Goal: Task Accomplishment & Management: Manage account settings

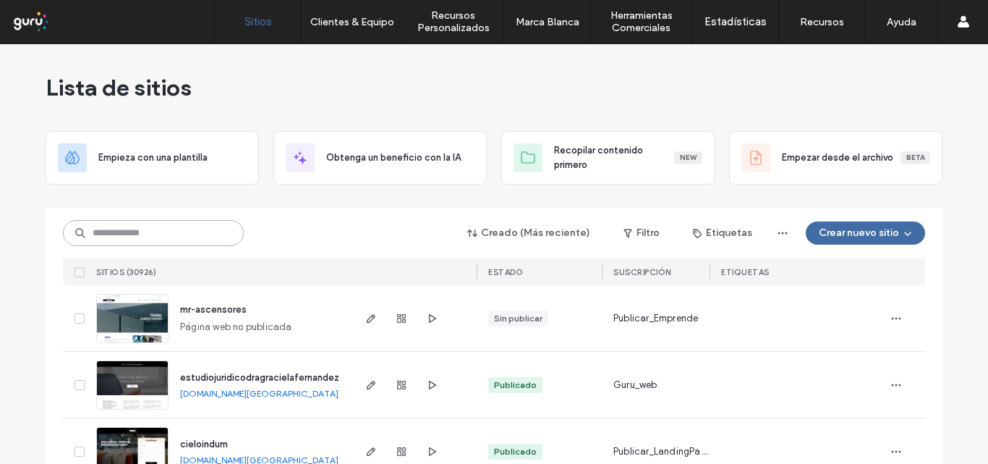
click at [106, 234] on input at bounding box center [153, 233] width 181 height 26
paste input "**********"
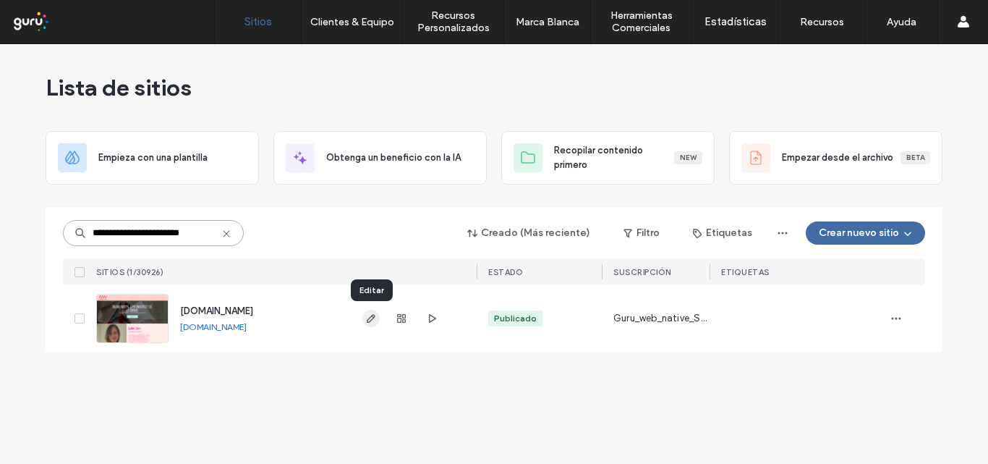
type input "**********"
click at [368, 322] on use "button" at bounding box center [371, 318] width 9 height 9
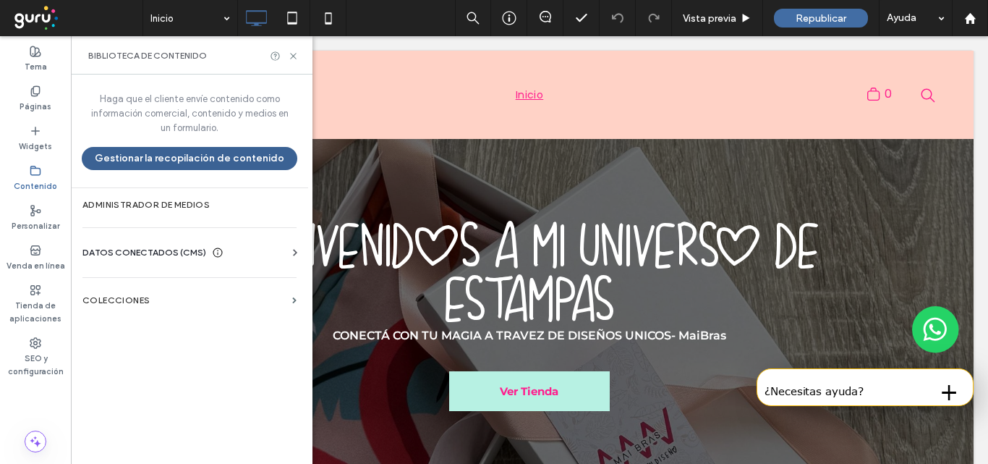
click at [173, 159] on button "Gestionar la recopilación de contenido" at bounding box center [190, 158] width 216 height 23
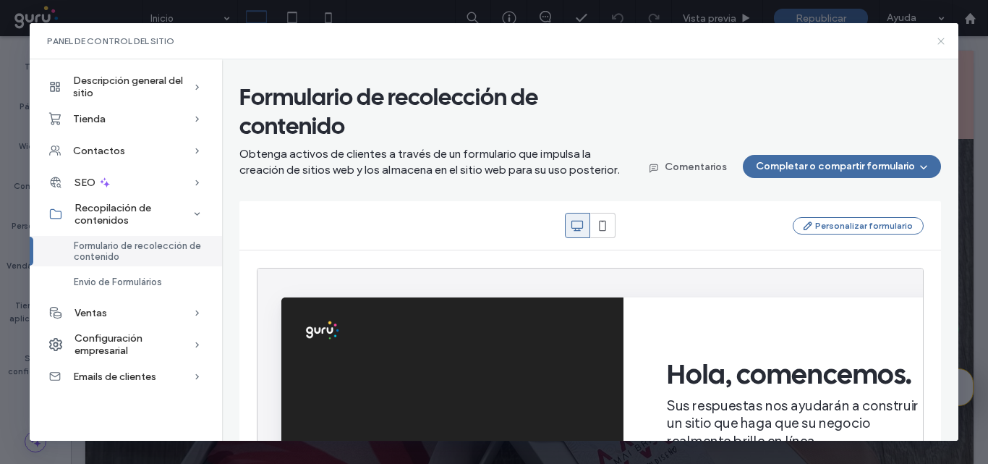
click at [937, 41] on icon at bounding box center [941, 41] width 12 height 12
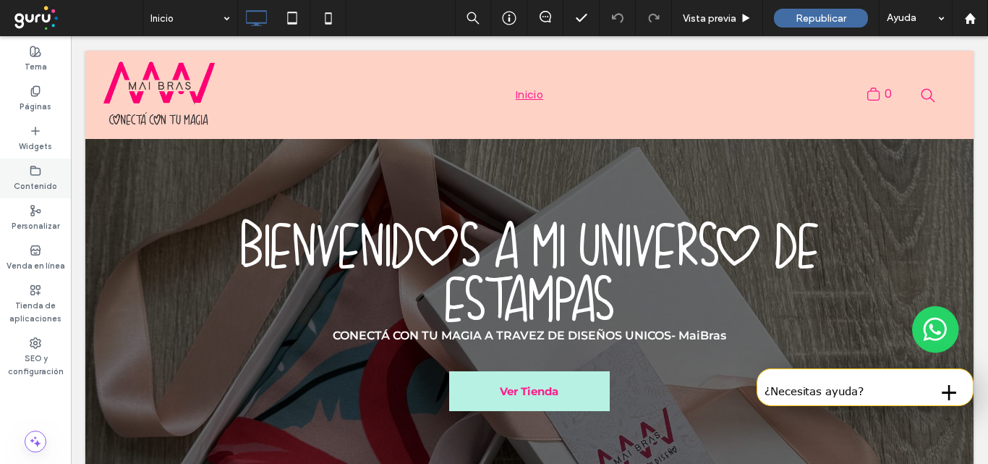
click at [46, 176] on label "Contenido" at bounding box center [35, 184] width 43 height 16
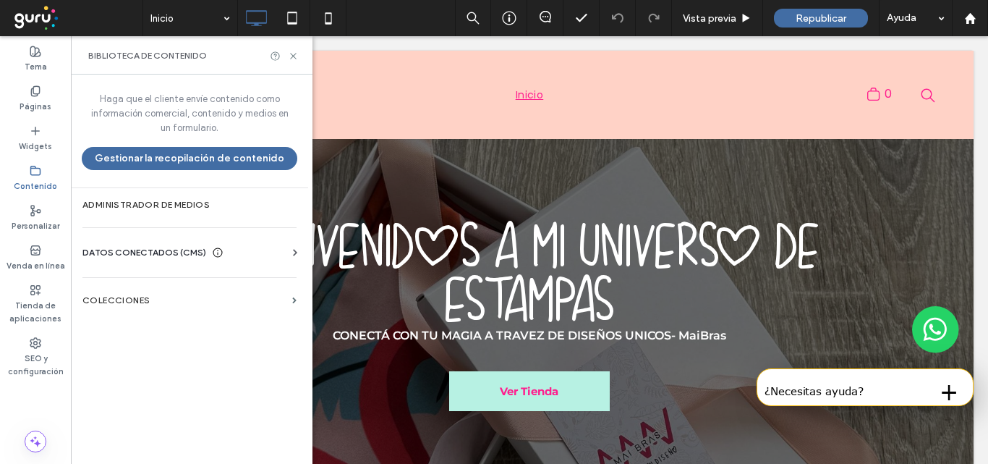
click at [114, 247] on span "DATOS CONECTADOS (CMS)" at bounding box center [144, 252] width 124 height 14
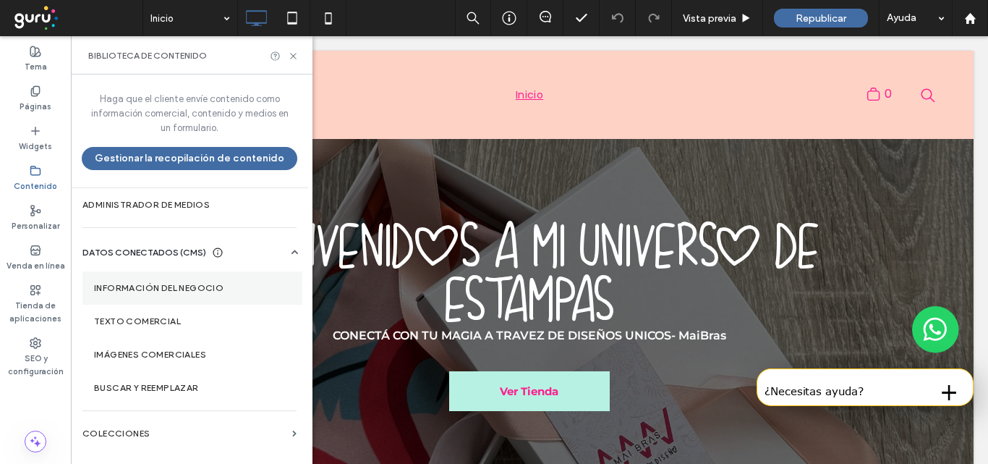
click at [161, 289] on label "Información del negocio" at bounding box center [192, 288] width 197 height 10
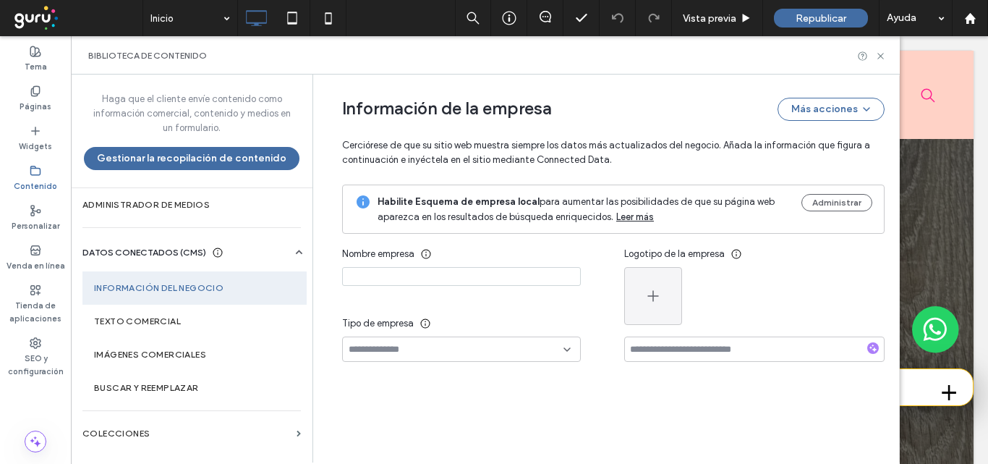
type input "*******"
type input "**********"
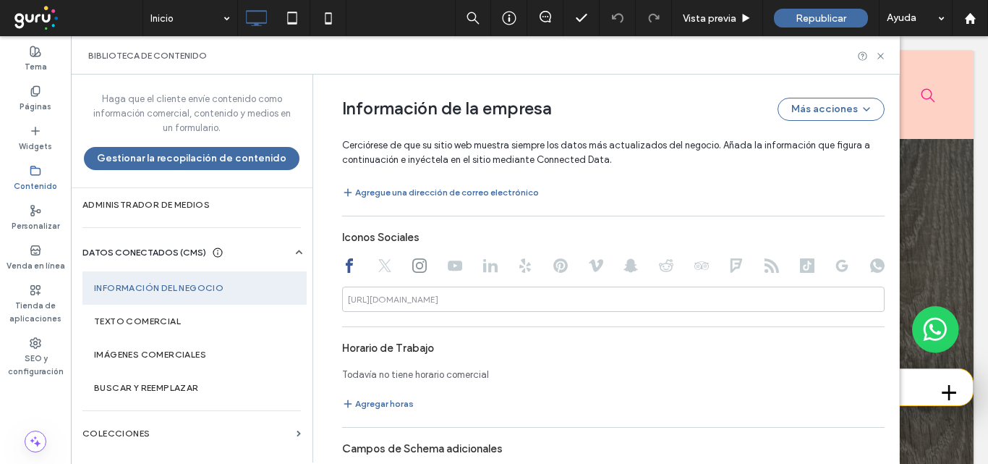
scroll to position [956, 0]
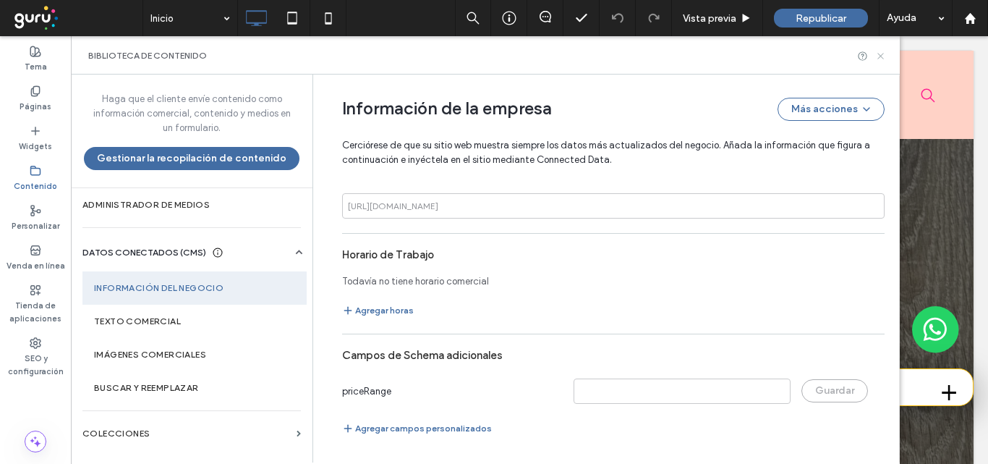
click at [881, 59] on icon at bounding box center [880, 56] width 11 height 11
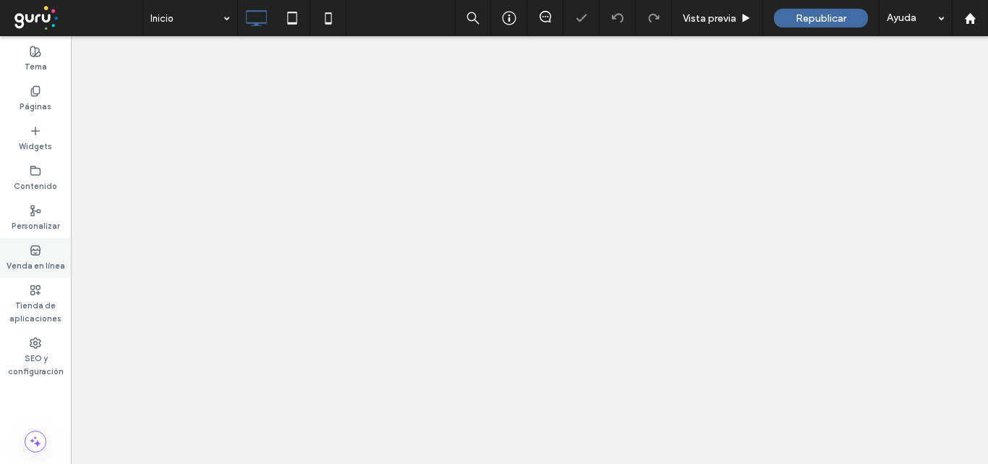
click at [36, 254] on use at bounding box center [34, 249] width 9 height 9
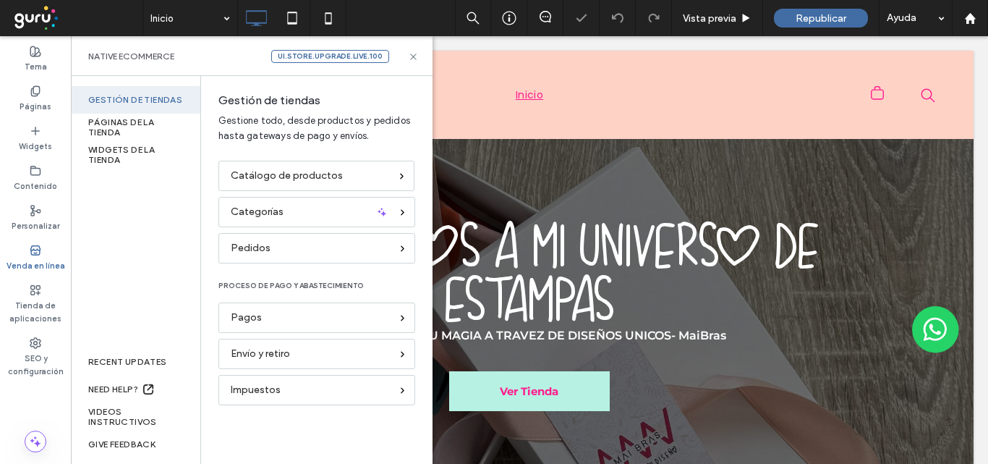
scroll to position [0, 0]
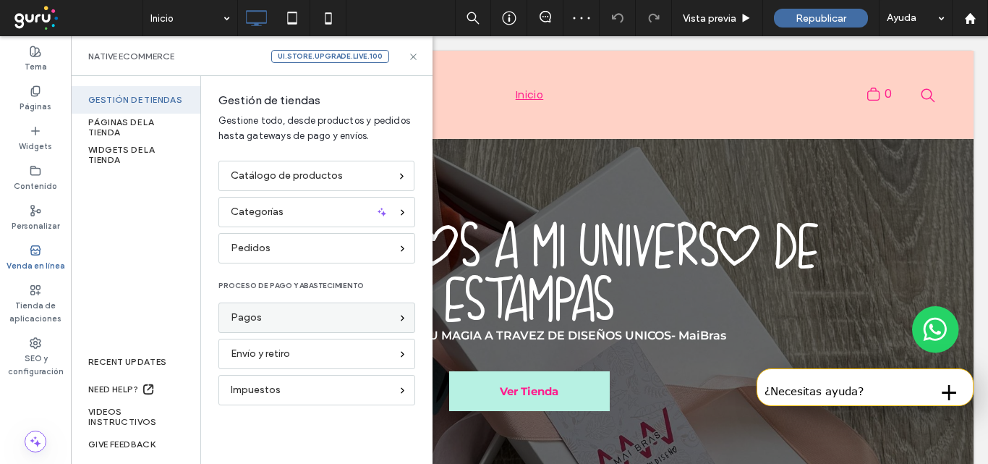
click at [300, 317] on div "Pagos" at bounding box center [311, 318] width 160 height 16
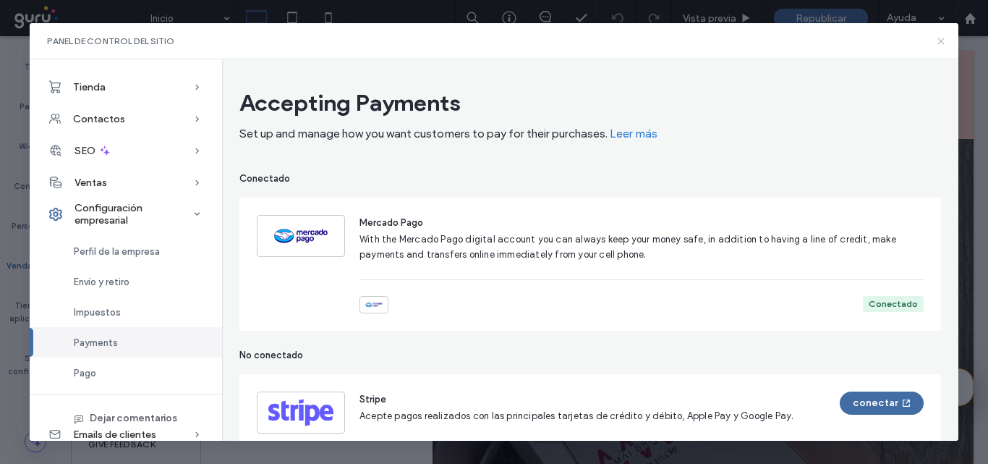
click at [937, 40] on icon at bounding box center [941, 41] width 12 height 12
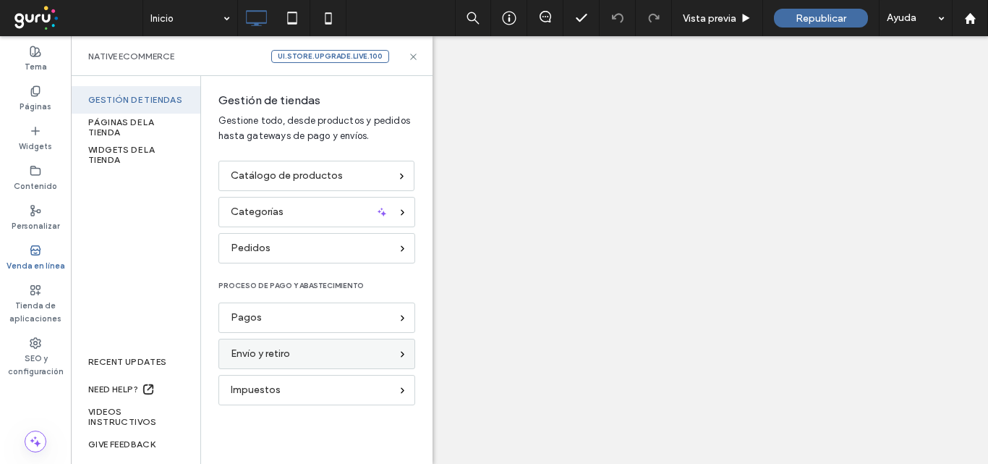
click at [286, 352] on span "Envío y retiro" at bounding box center [260, 354] width 59 height 16
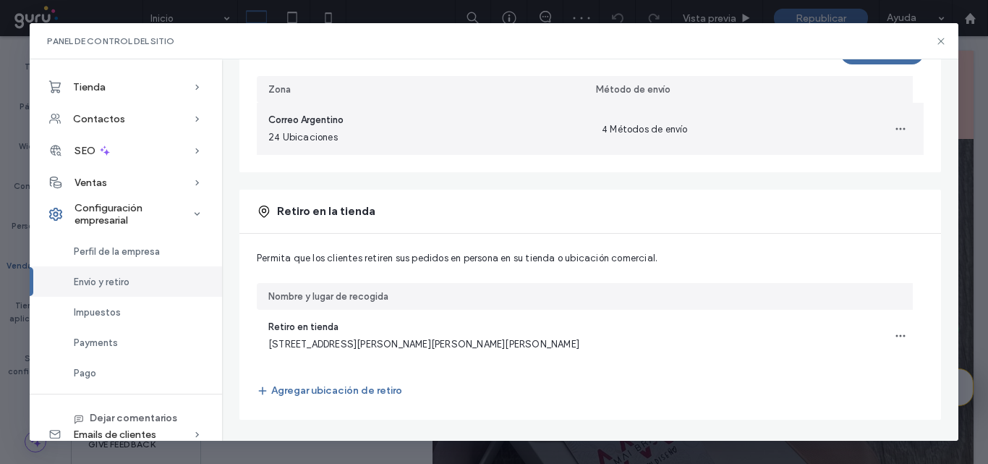
scroll to position [203, 0]
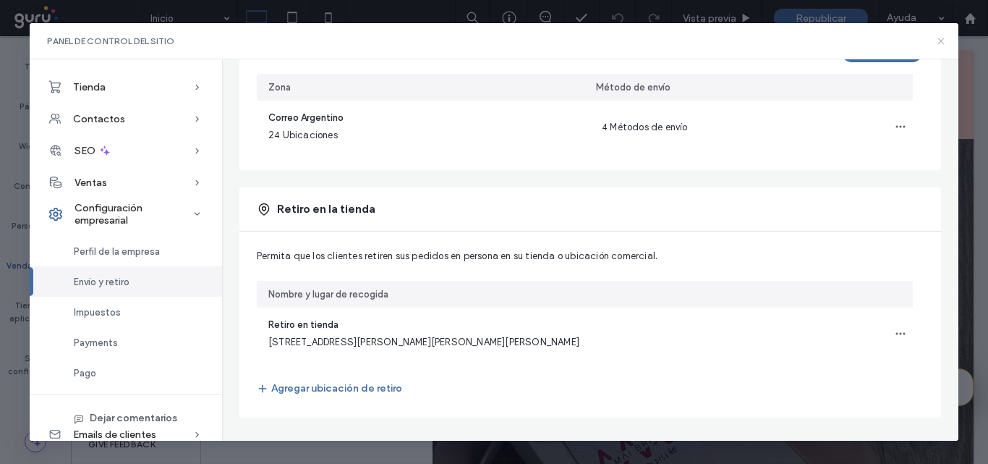
click at [941, 41] on use at bounding box center [941, 41] width 7 height 7
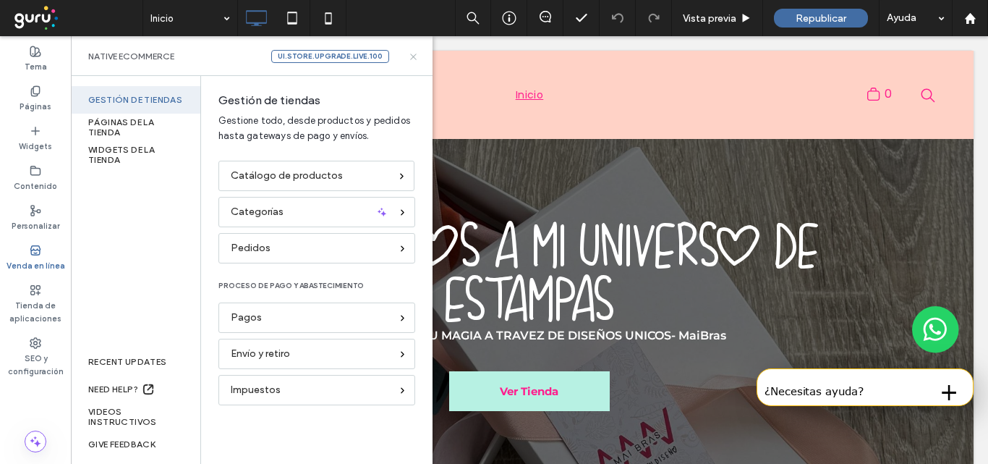
click at [412, 55] on use at bounding box center [413, 57] width 6 height 6
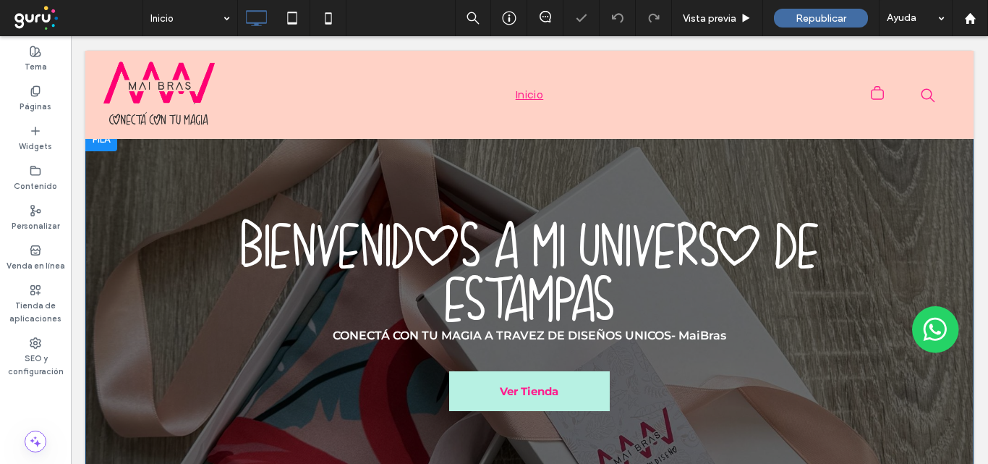
scroll to position [0, 0]
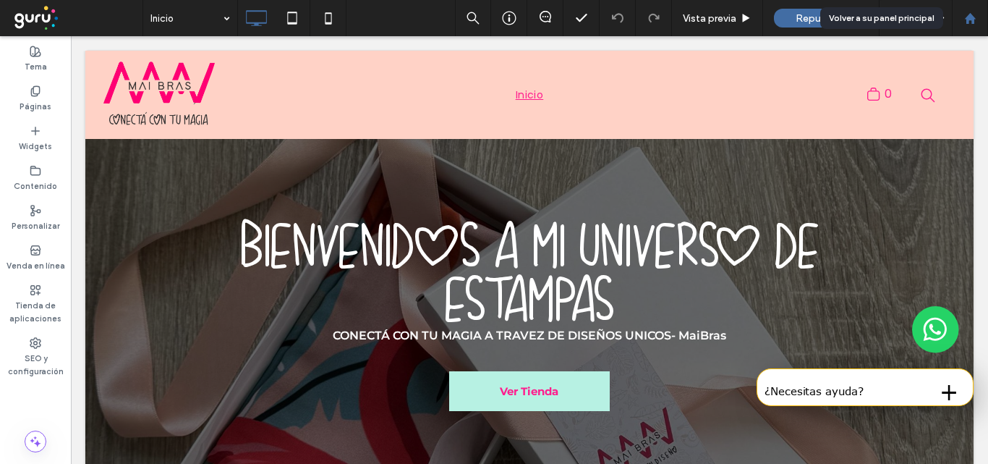
click at [970, 22] on icon at bounding box center [970, 18] width 12 height 12
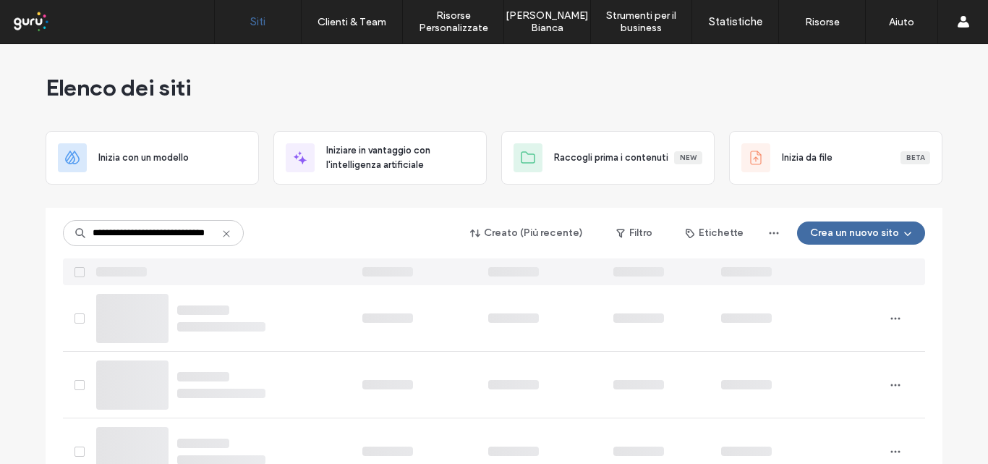
scroll to position [0, 33]
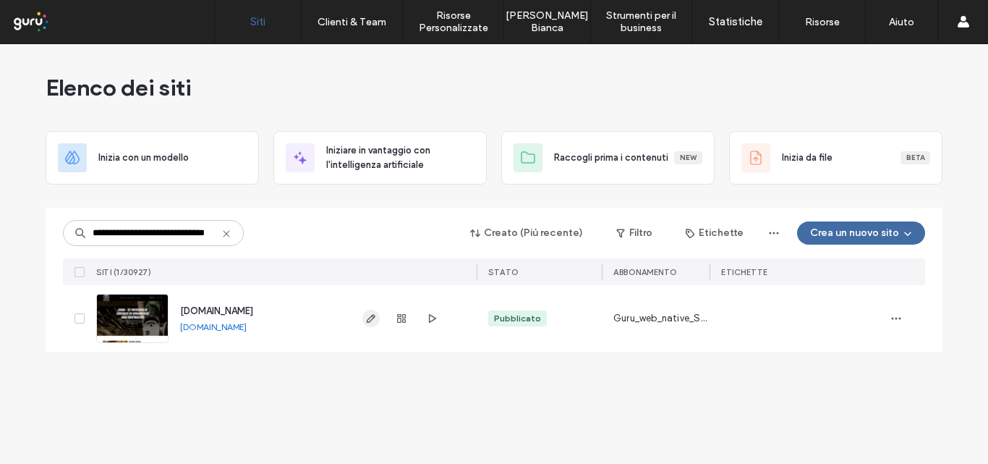
type input "**********"
click at [367, 315] on icon "button" at bounding box center [371, 318] width 12 height 12
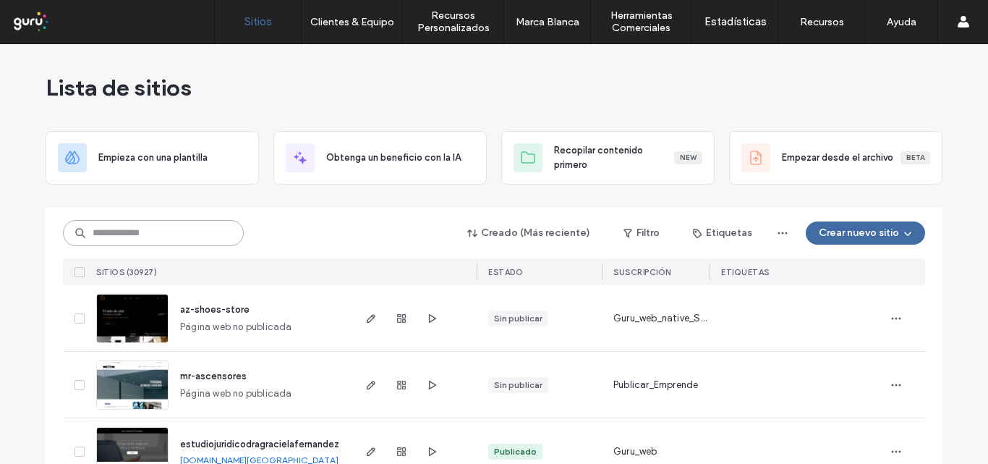
paste input "**********"
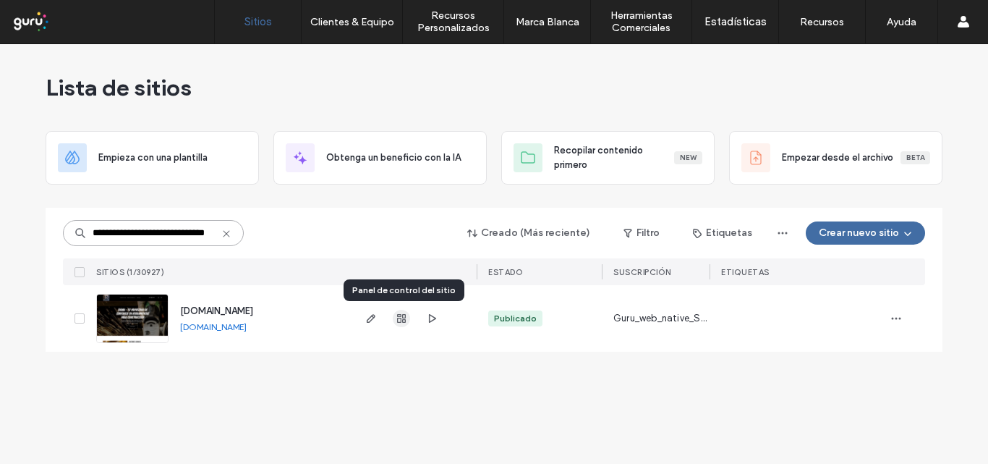
type input "**********"
click at [403, 315] on use "button" at bounding box center [401, 318] width 9 height 9
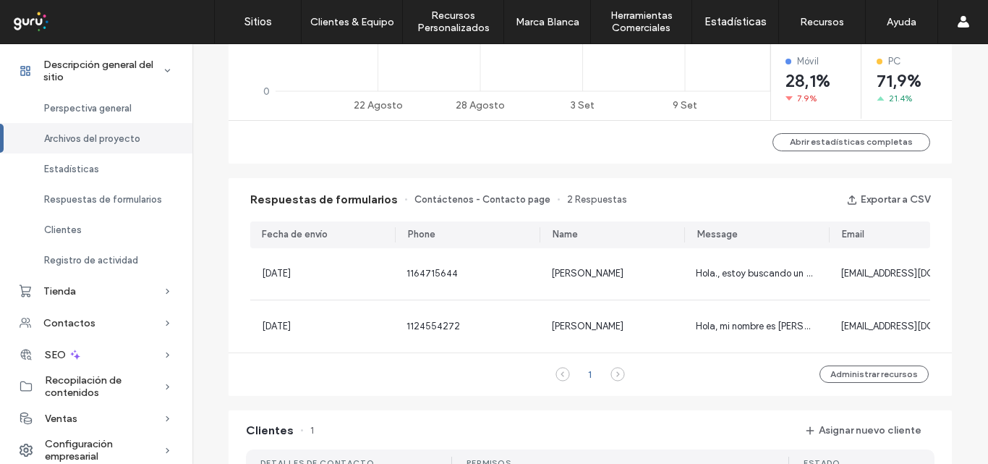
scroll to position [796, 0]
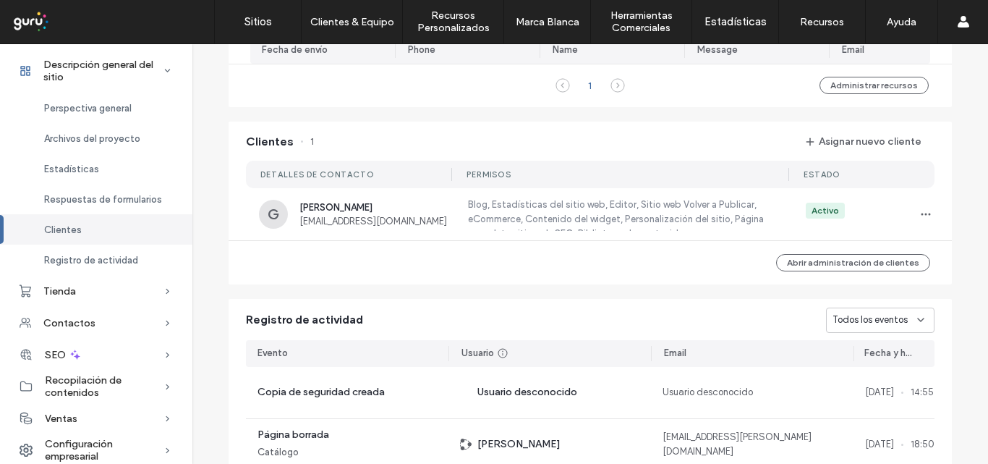
scroll to position [1085, 0]
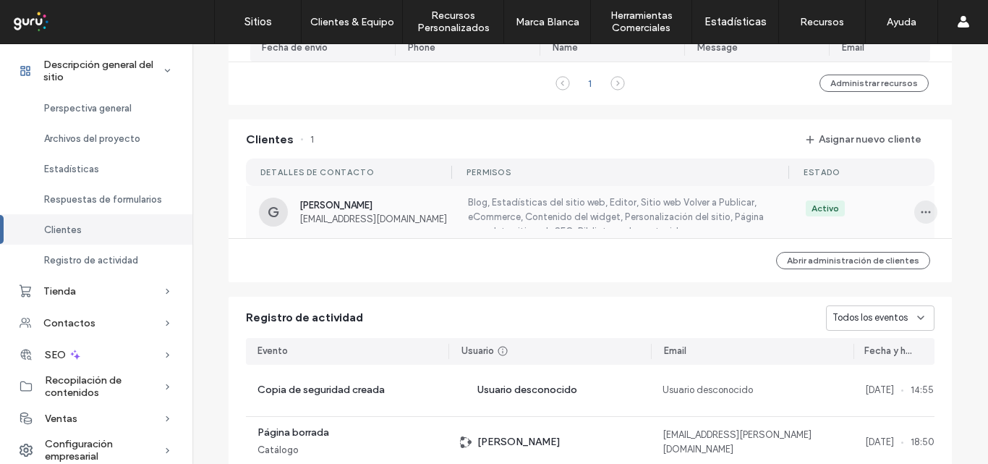
click at [921, 213] on use "button" at bounding box center [925, 211] width 9 height 2
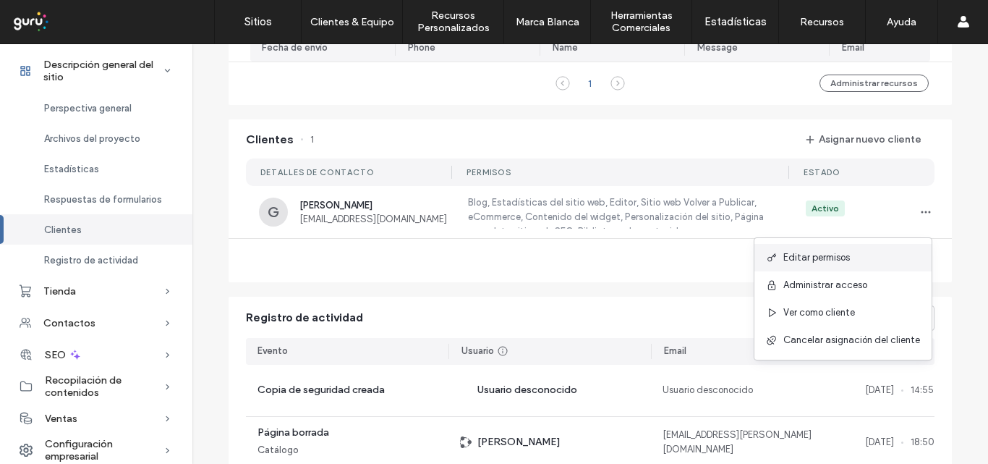
click at [810, 257] on span "Editar permisos" at bounding box center [816, 257] width 67 height 14
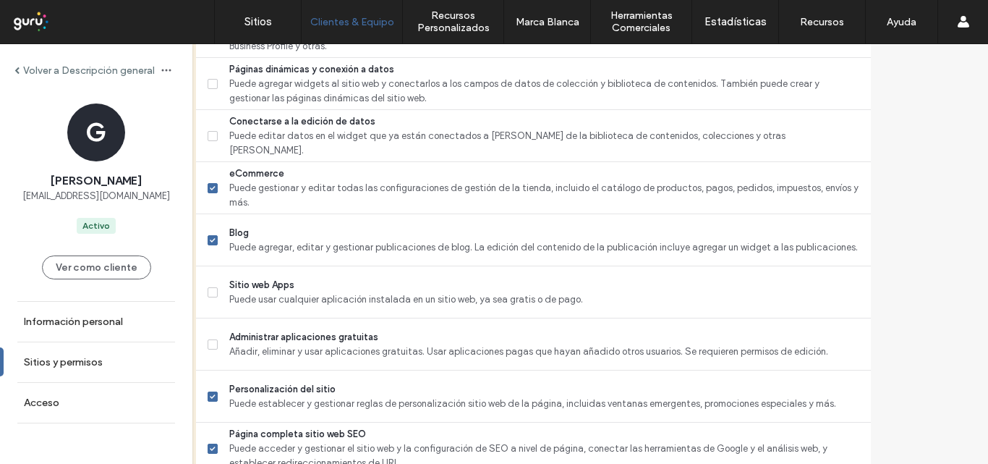
scroll to position [868, 0]
click at [218, 294] on span at bounding box center [213, 291] width 10 height 10
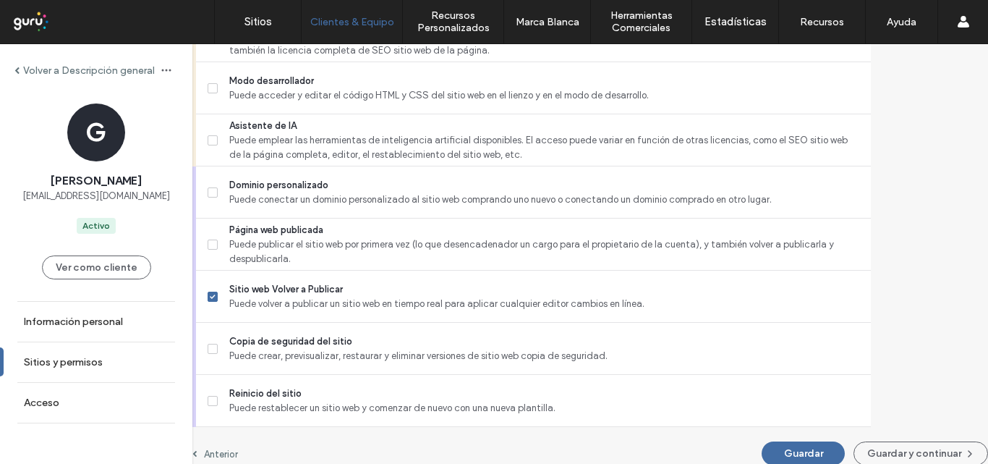
scroll to position [1347, 0]
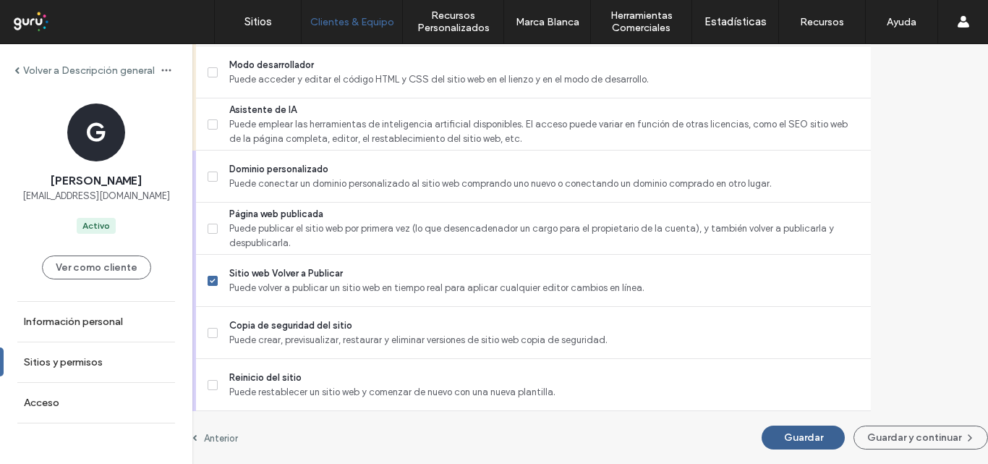
click at [762, 438] on button "Guardar" at bounding box center [803, 437] width 83 height 24
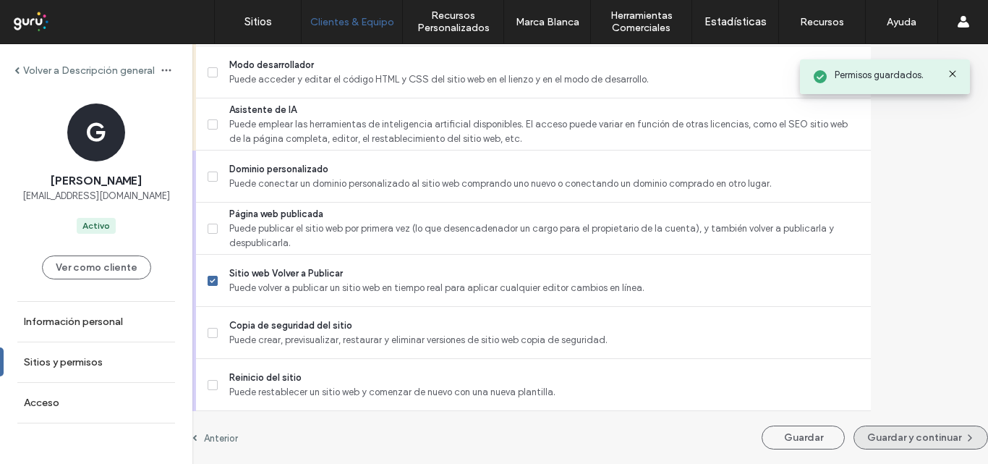
click at [884, 438] on button "Guardar y continuar" at bounding box center [920, 437] width 135 height 24
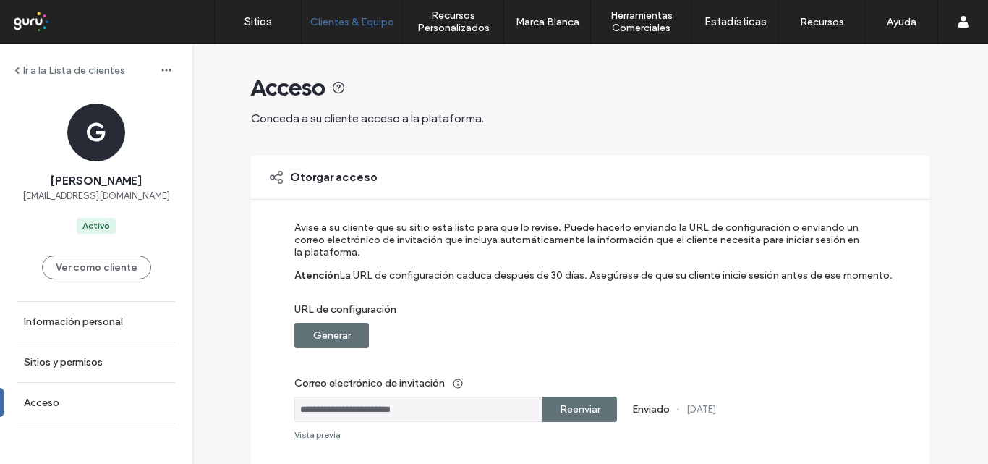
click at [570, 412] on label "Reenviar" at bounding box center [580, 409] width 41 height 27
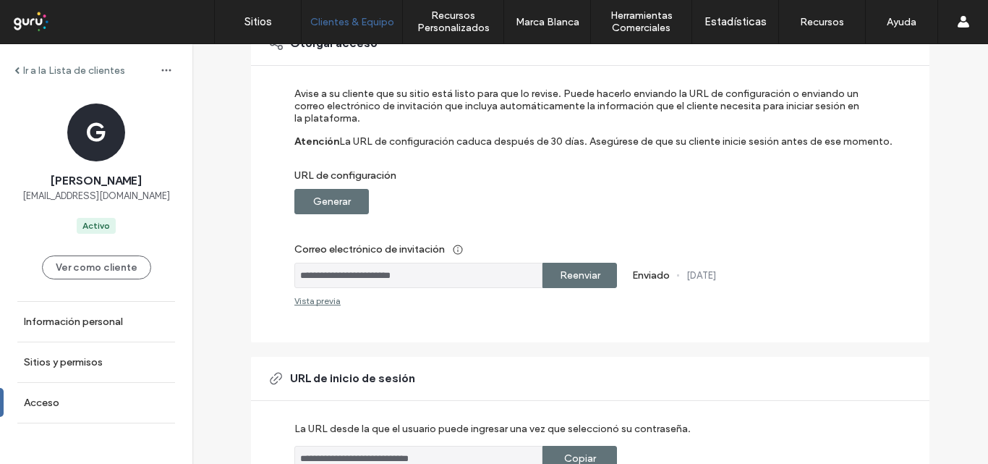
scroll to position [145, 0]
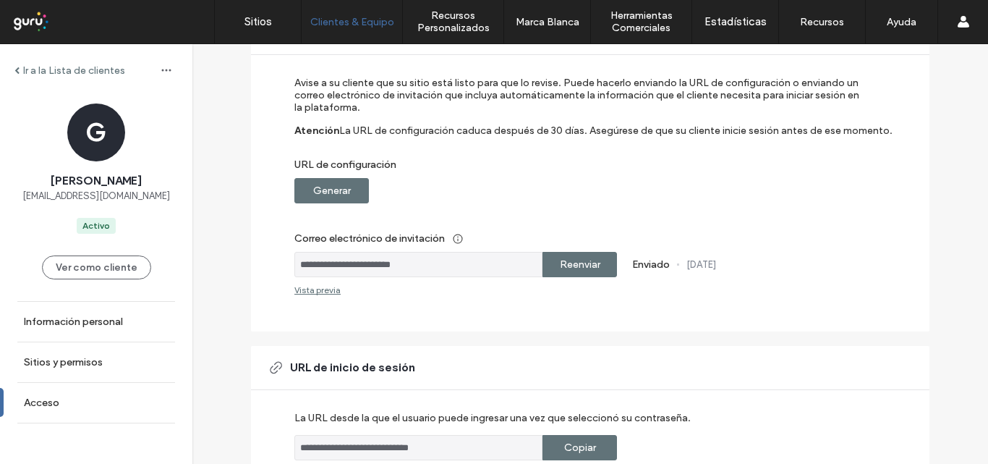
drag, startPoint x: 292, startPoint y: 269, endPoint x: 425, endPoint y: 262, distance: 133.3
click at [425, 262] on input "**********" at bounding box center [418, 264] width 248 height 25
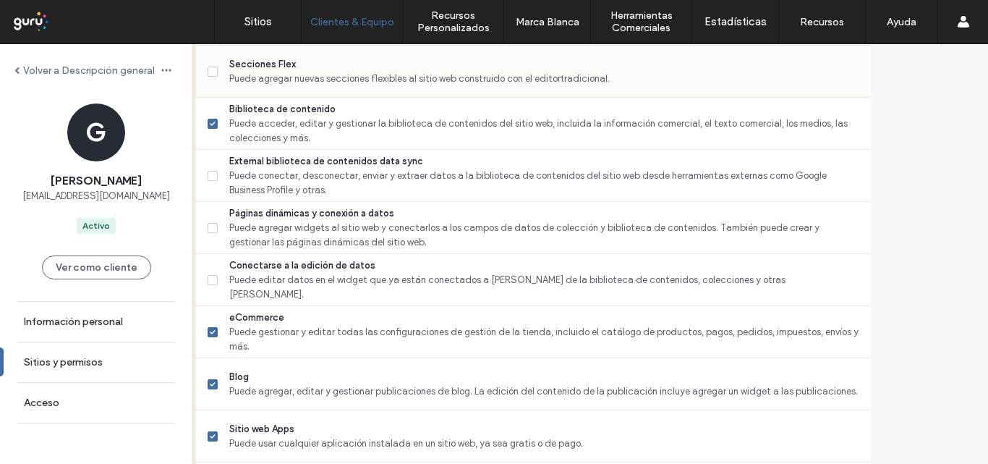
scroll to position [289, 0]
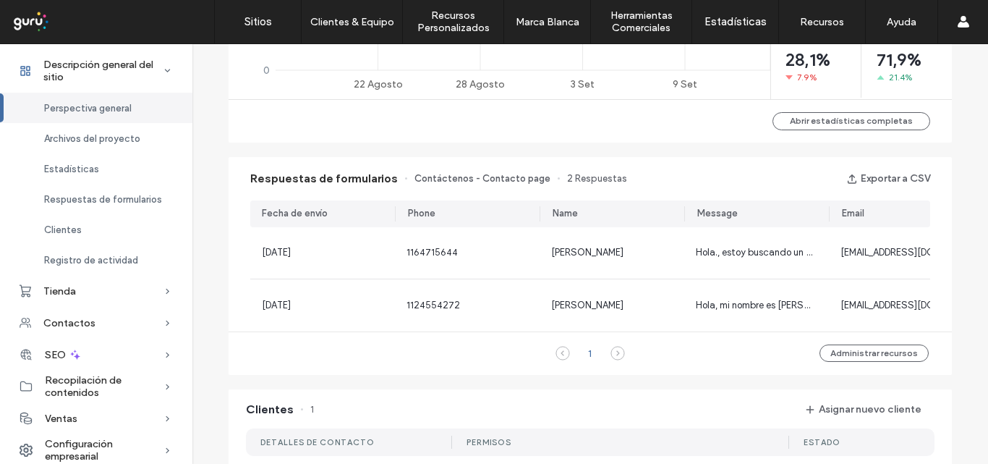
scroll to position [868, 0]
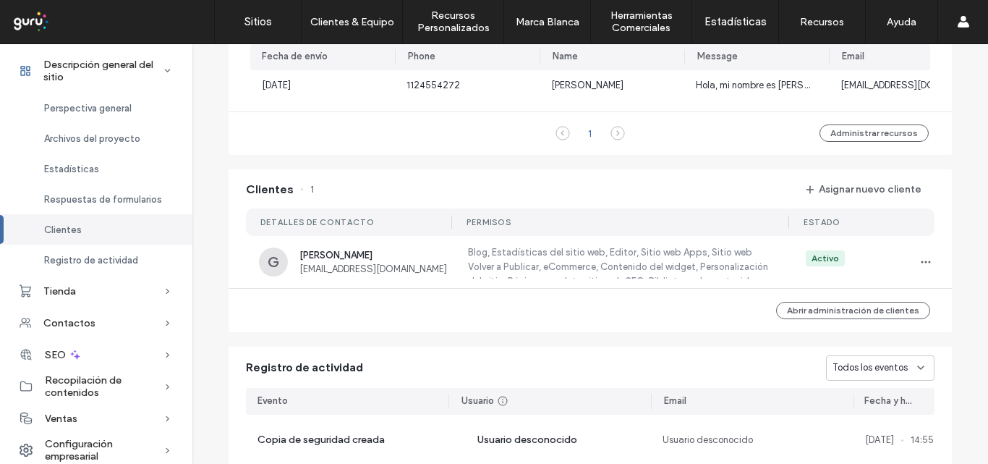
scroll to position [1085, 0]
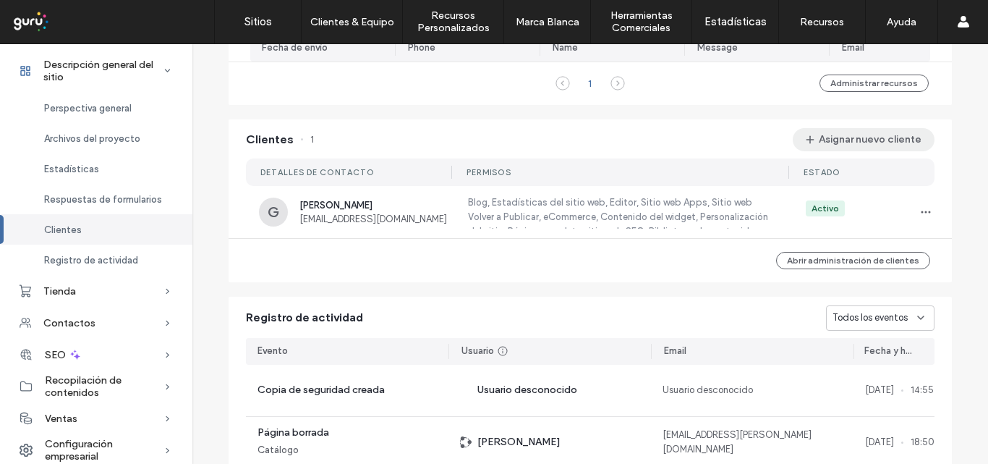
click at [821, 148] on button "Asignar nuevo cliente" at bounding box center [864, 139] width 142 height 23
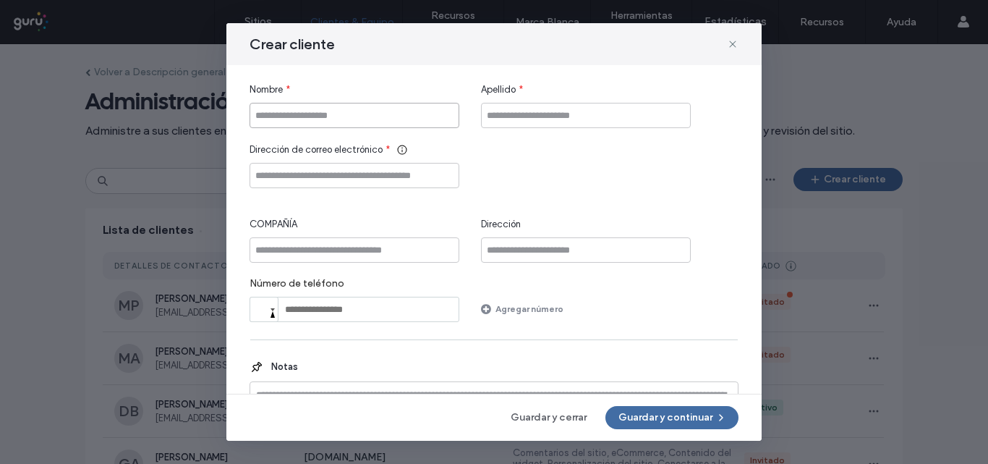
click at [285, 114] on input "Nombre" at bounding box center [355, 115] width 210 height 25
type input "*******"
click at [269, 177] on input "Dirección de correo electrónico" at bounding box center [355, 175] width 210 height 25
paste input "**********"
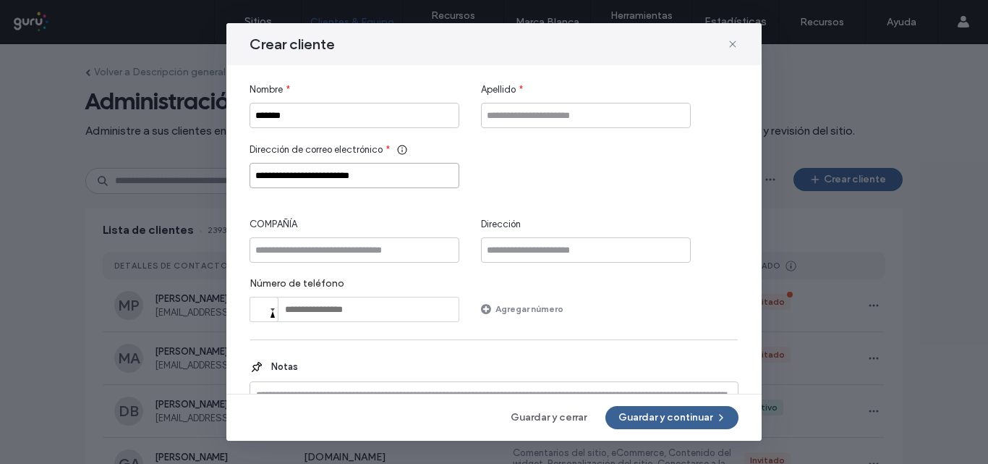
type input "**********"
click at [660, 419] on button "Guardar y continuar" at bounding box center [671, 417] width 133 height 23
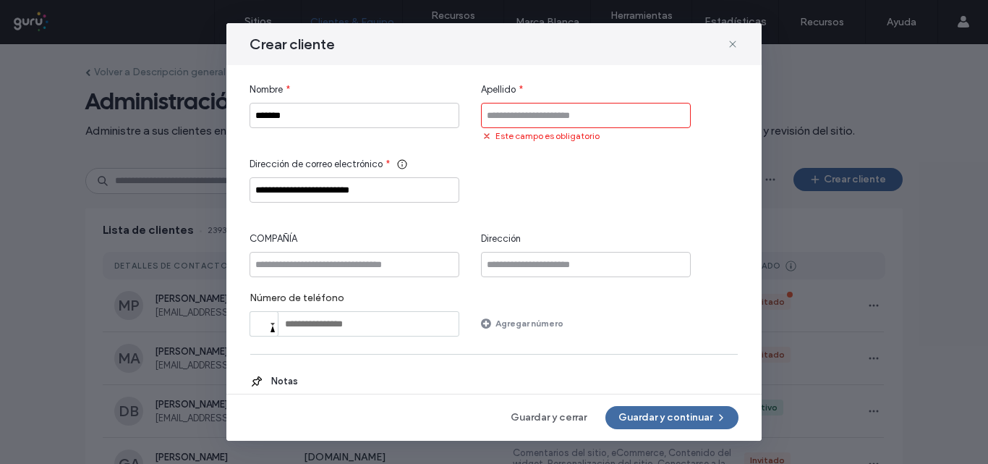
click at [501, 116] on input "Apellido" at bounding box center [586, 115] width 210 height 25
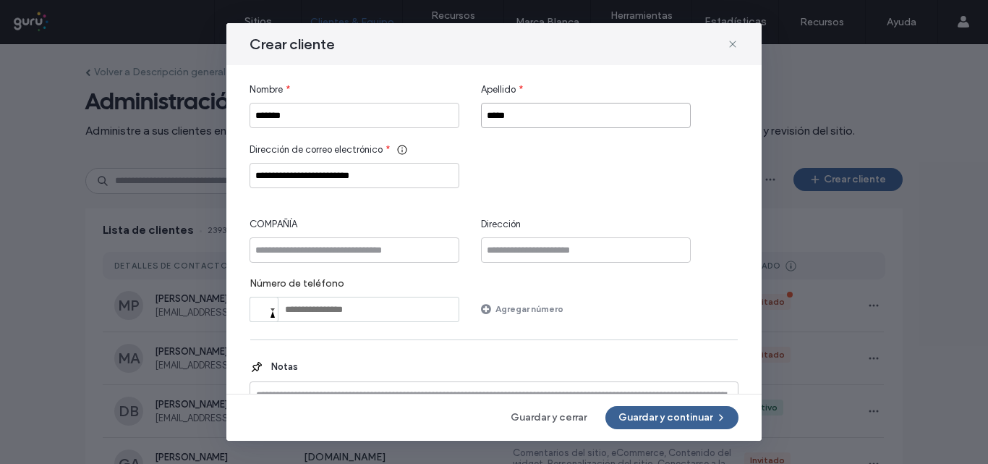
type input "*****"
click at [674, 416] on button "Guardar y continuar" at bounding box center [671, 417] width 133 height 23
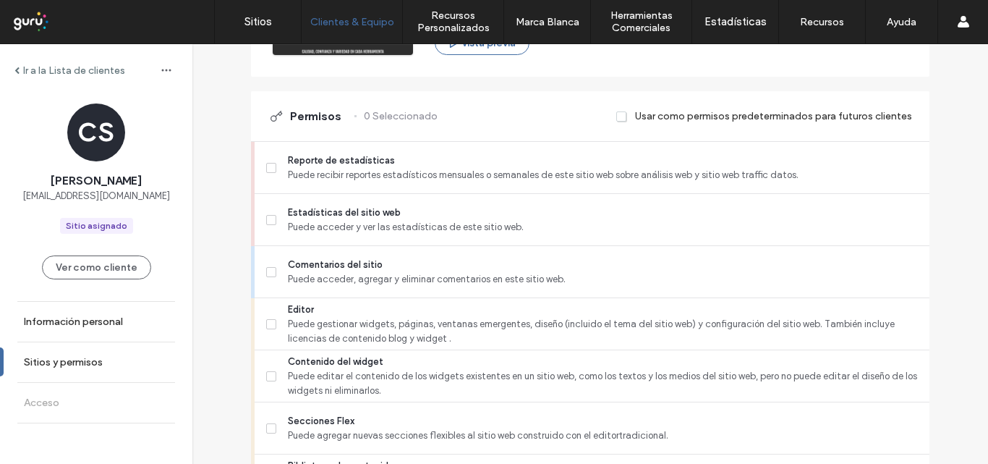
scroll to position [362, 0]
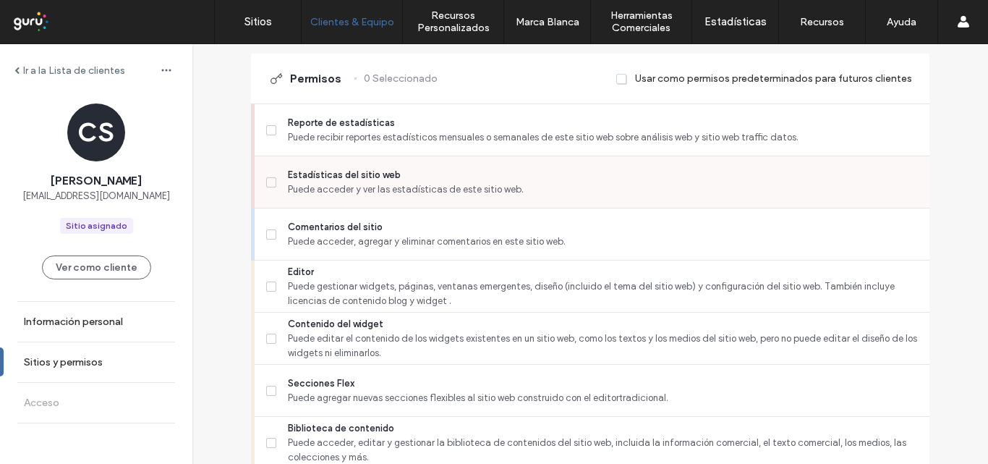
click at [266, 177] on span at bounding box center [271, 182] width 10 height 10
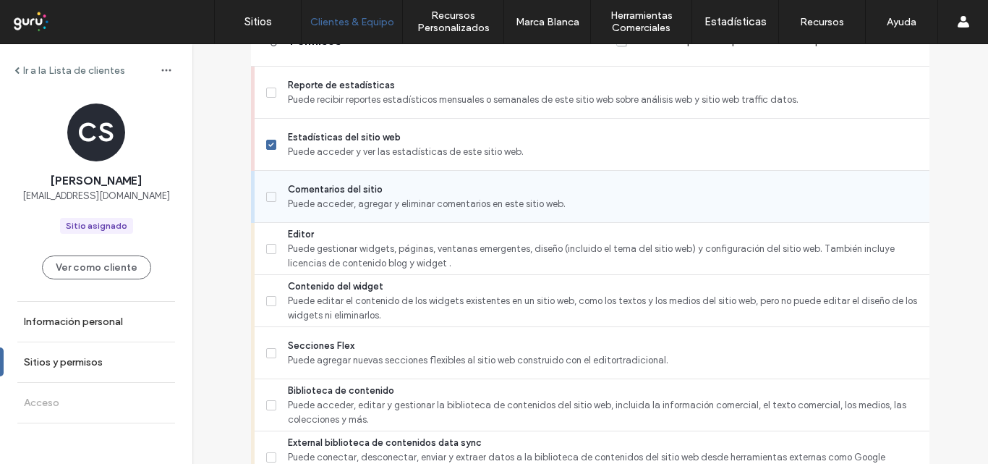
scroll to position [434, 0]
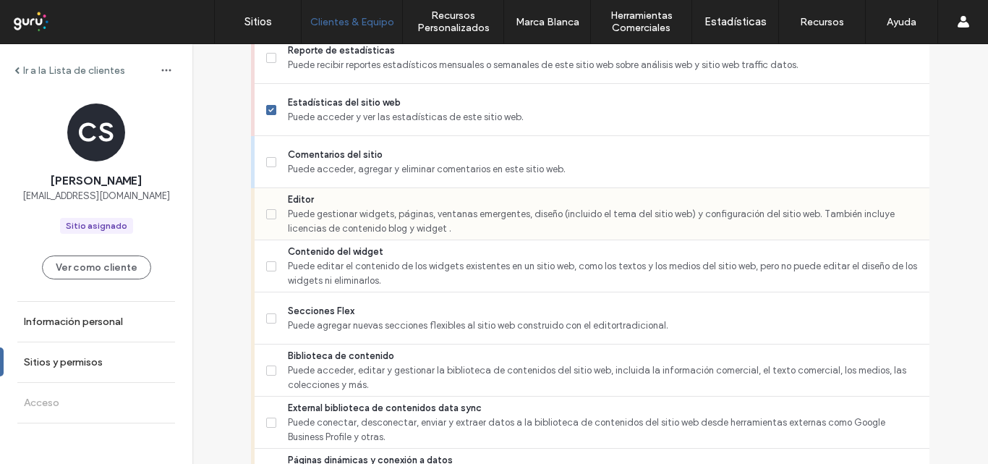
click at [268, 218] on span at bounding box center [271, 214] width 10 height 10
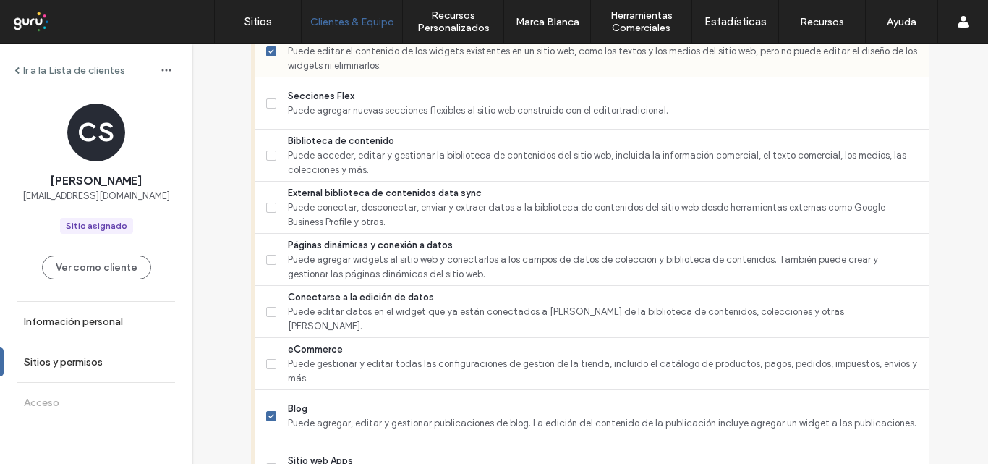
scroll to position [651, 0]
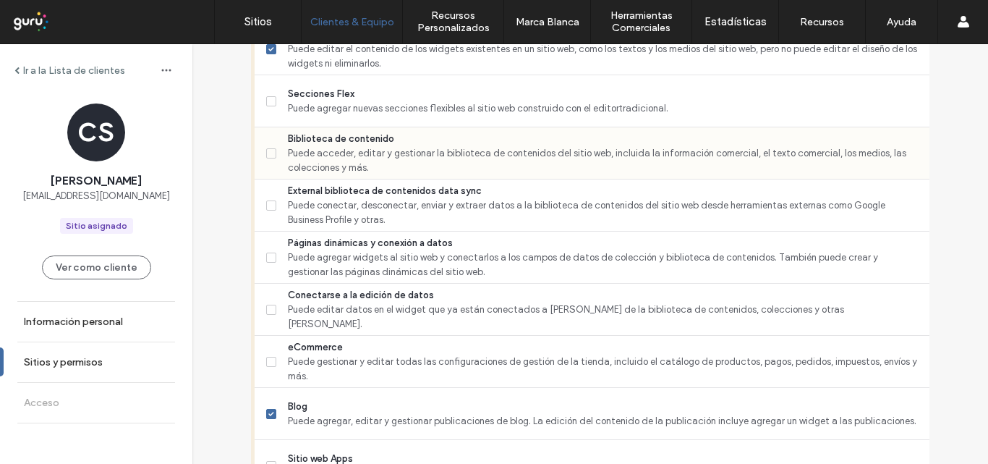
click at [266, 150] on span at bounding box center [271, 153] width 10 height 10
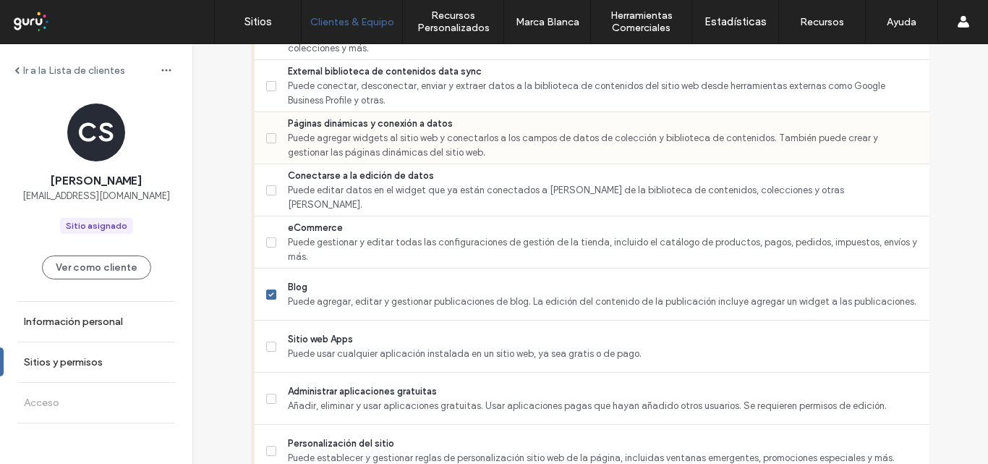
scroll to position [796, 0]
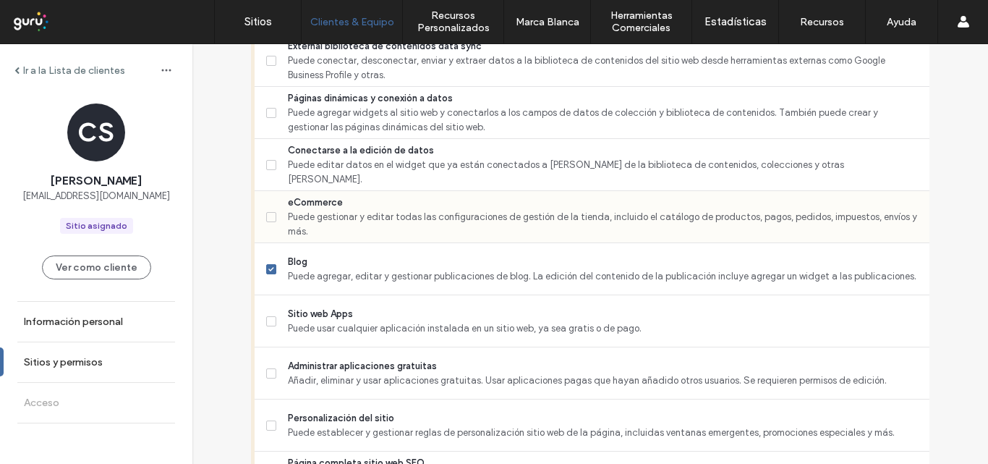
click at [268, 222] on label "eCommerce Puede gestionar y editar todas las configuraciones de gestión de la t…" at bounding box center [592, 216] width 652 height 43
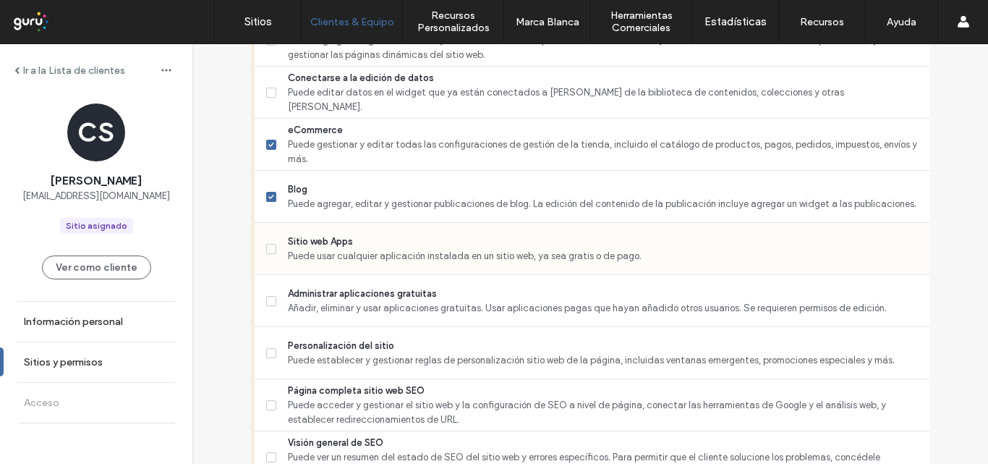
click at [268, 247] on icon at bounding box center [271, 249] width 6 height 4
click at [260, 309] on div "Administrar aplicaciones gratuitas Añadir, eliminar y usar aplicaciones gratuit…" at bounding box center [592, 301] width 675 height 52
click at [269, 302] on span at bounding box center [271, 301] width 10 height 10
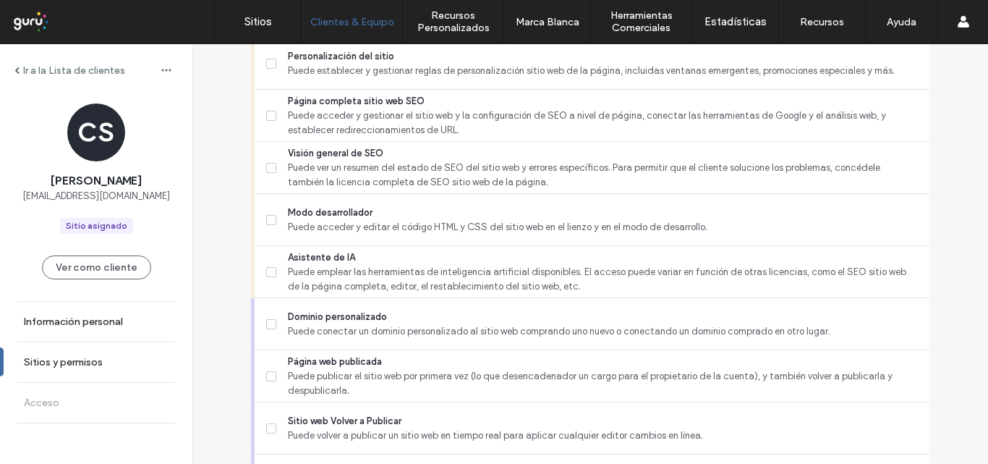
scroll to position [1230, 0]
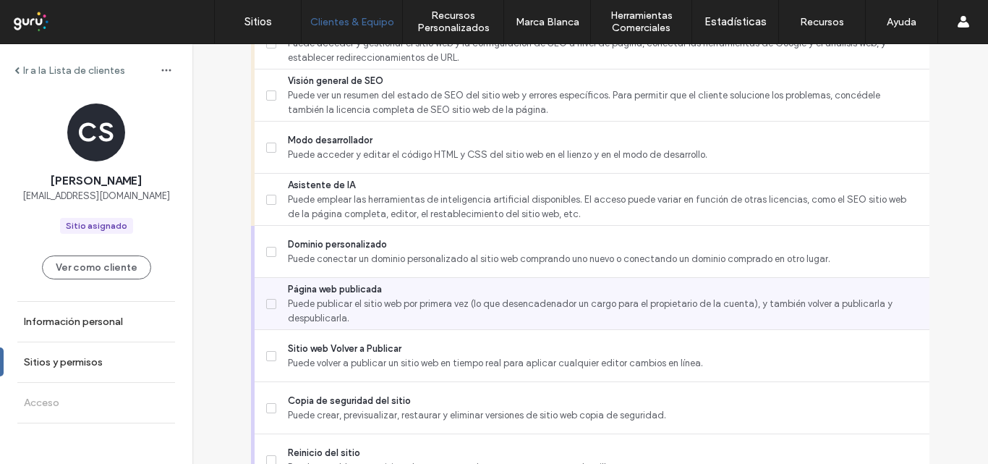
click at [268, 302] on icon at bounding box center [271, 304] width 6 height 4
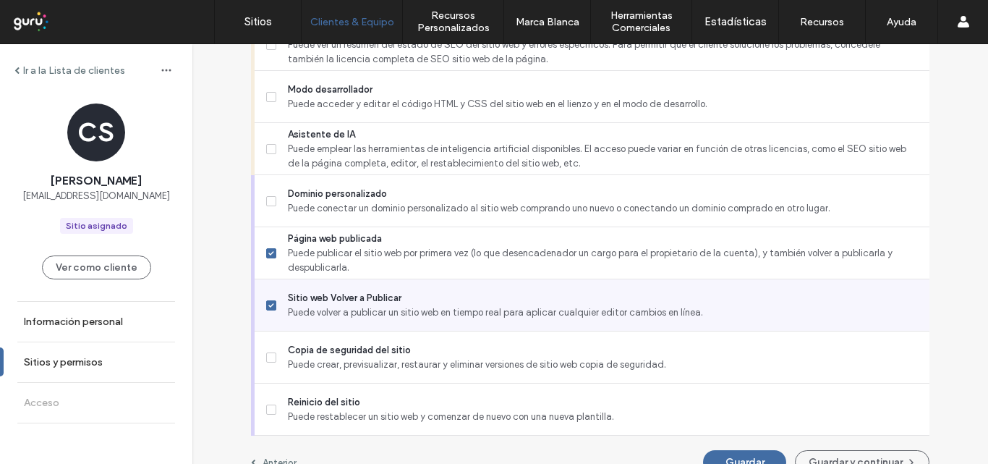
scroll to position [1305, 0]
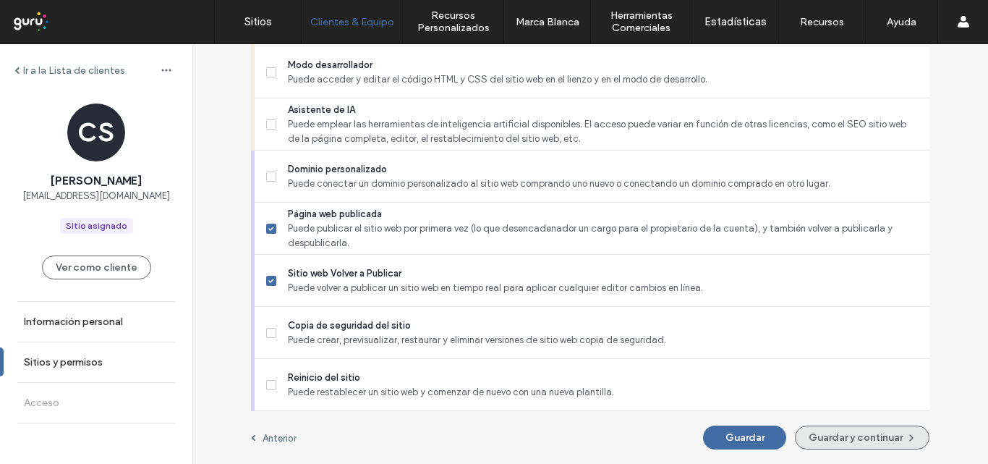
click at [874, 440] on button "Guardar y continuar" at bounding box center [862, 437] width 135 height 24
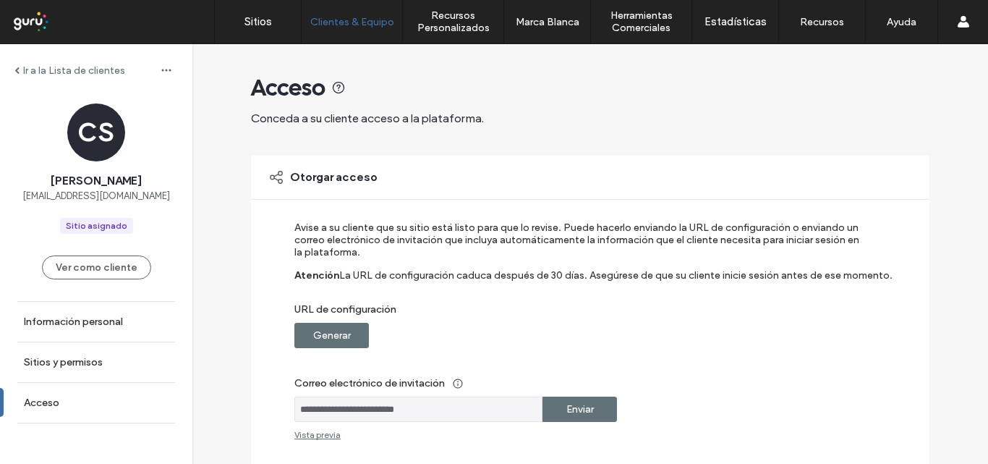
click at [596, 412] on div "Enviar" at bounding box center [579, 408] width 74 height 25
